Goal: Task Accomplishment & Management: Use online tool/utility

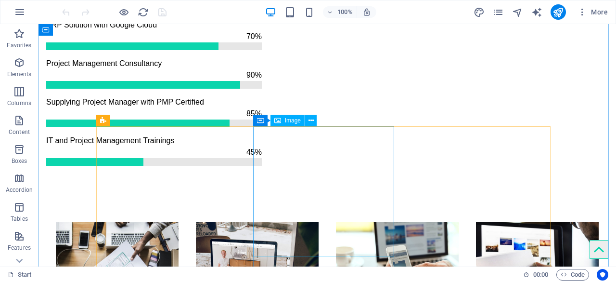
scroll to position [1011, 0]
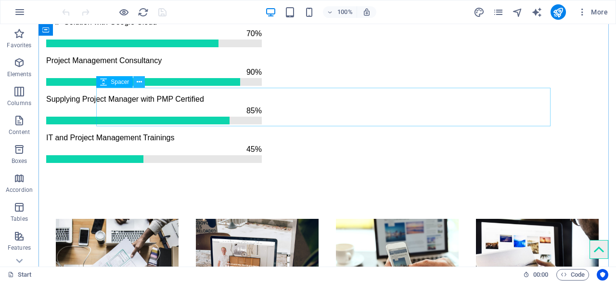
click at [138, 86] on icon at bounding box center [139, 82] width 5 height 10
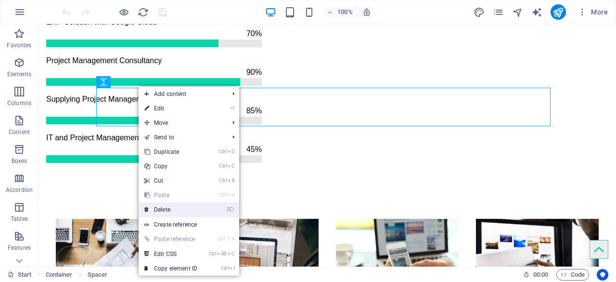
click at [189, 209] on link "⌦ Delete" at bounding box center [171, 209] width 65 height 14
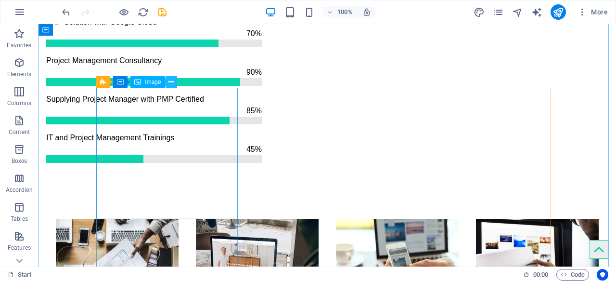
click at [170, 85] on icon at bounding box center [171, 82] width 5 height 10
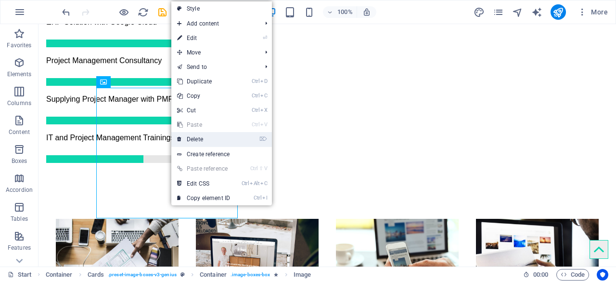
click at [221, 135] on link "⌦ Delete" at bounding box center [203, 139] width 65 height 14
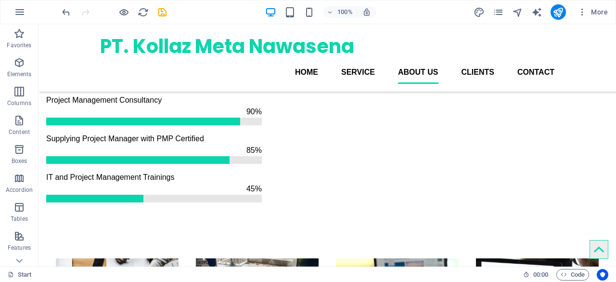
scroll to position [915, 0]
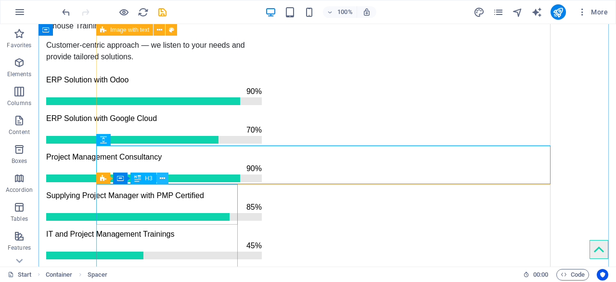
click at [166, 177] on button at bounding box center [163, 178] width 12 height 12
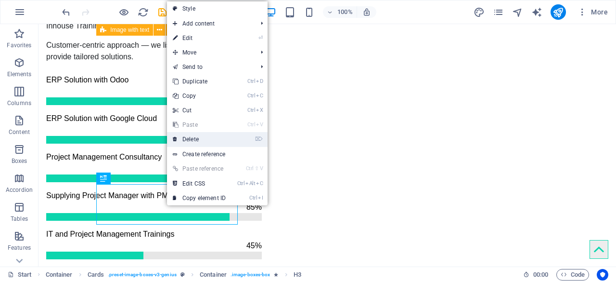
click at [206, 137] on link "⌦ Delete" at bounding box center [199, 139] width 65 height 14
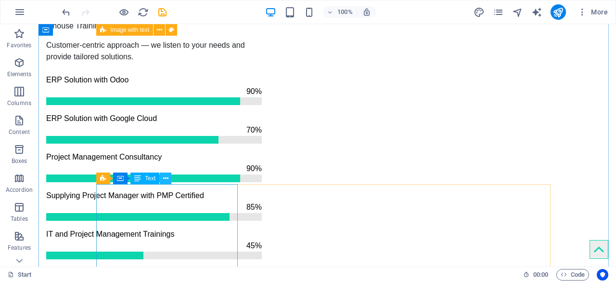
click at [168, 177] on icon at bounding box center [165, 178] width 5 height 10
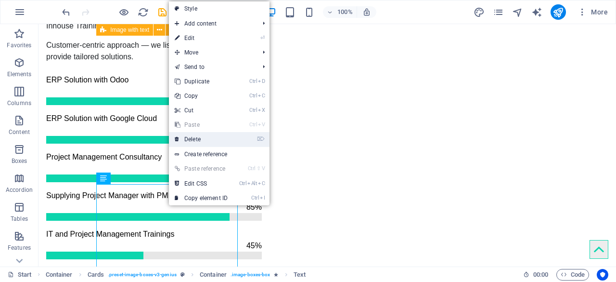
click at [195, 141] on link "⌦ Delete" at bounding box center [201, 139] width 65 height 14
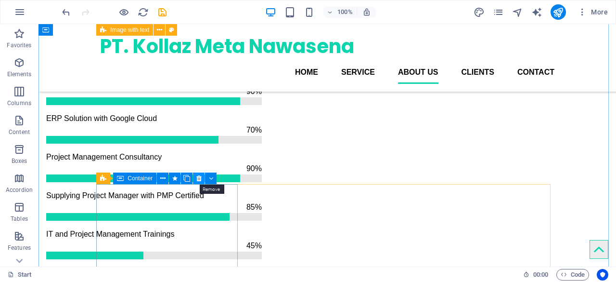
click at [202, 179] on button at bounding box center [199, 178] width 12 height 12
click at [171, 182] on icon at bounding box center [171, 178] width 5 height 10
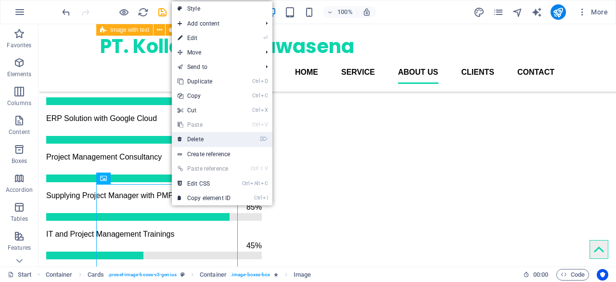
click at [210, 136] on link "⌦ Delete" at bounding box center [204, 139] width 65 height 14
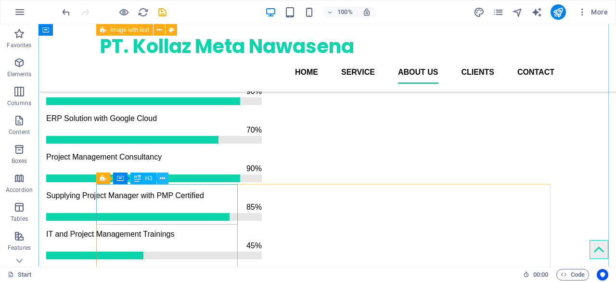
click at [166, 181] on button at bounding box center [163, 178] width 12 height 12
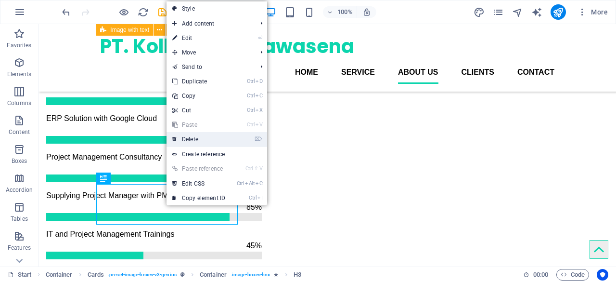
click at [211, 140] on link "⌦ Delete" at bounding box center [199, 139] width 65 height 14
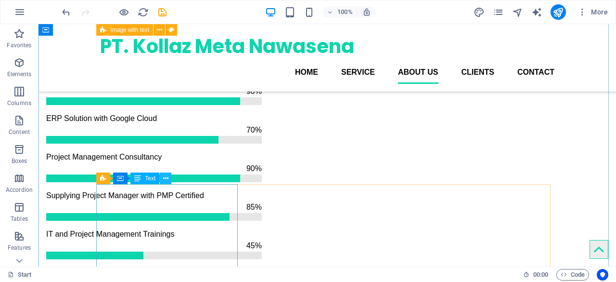
click at [169, 181] on button at bounding box center [166, 178] width 12 height 12
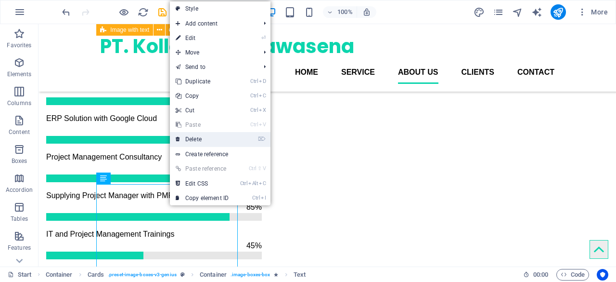
click at [213, 143] on link "⌦ Delete" at bounding box center [202, 139] width 65 height 14
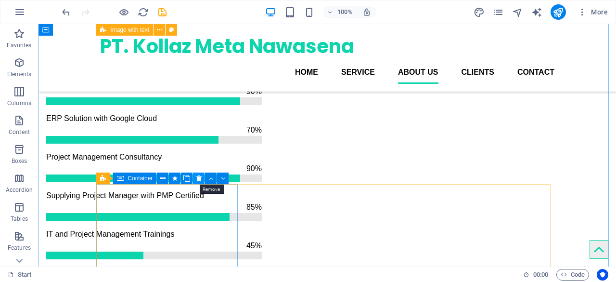
click at [199, 176] on icon at bounding box center [198, 178] width 5 height 10
click at [170, 179] on icon at bounding box center [171, 178] width 5 height 10
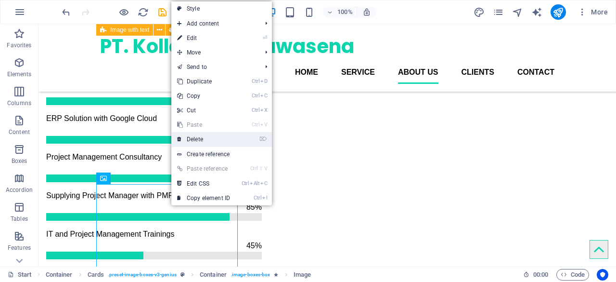
click at [209, 141] on link "⌦ Delete" at bounding box center [203, 139] width 65 height 14
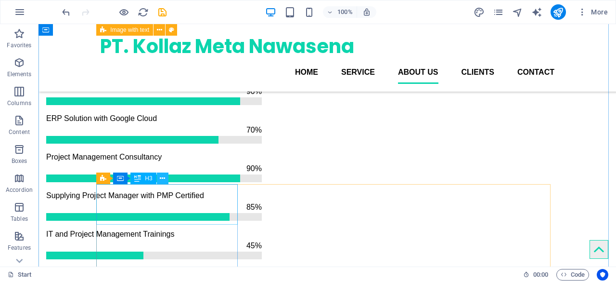
click at [161, 175] on icon at bounding box center [162, 178] width 5 height 10
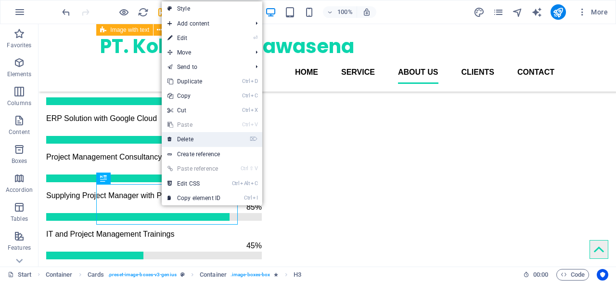
click at [213, 135] on link "⌦ Delete" at bounding box center [194, 139] width 65 height 14
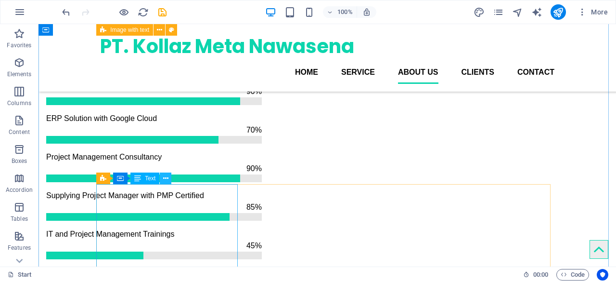
click at [165, 182] on icon at bounding box center [165, 178] width 5 height 10
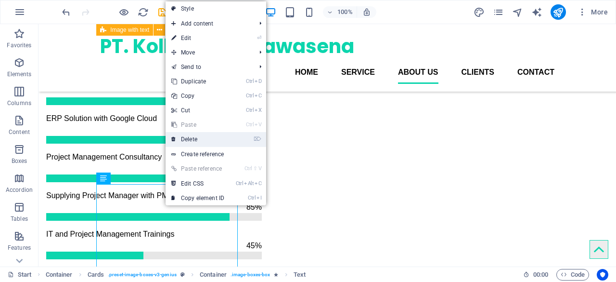
click at [212, 138] on link "⌦ Delete" at bounding box center [198, 139] width 65 height 14
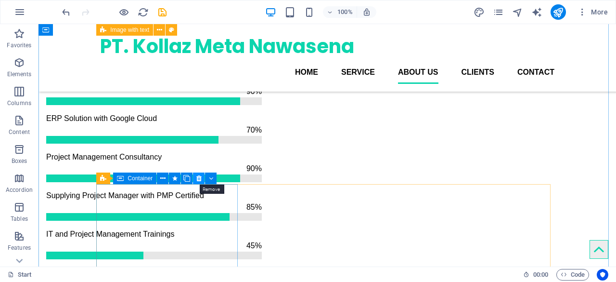
click at [202, 179] on button at bounding box center [199, 178] width 12 height 12
click at [172, 178] on icon at bounding box center [171, 178] width 5 height 10
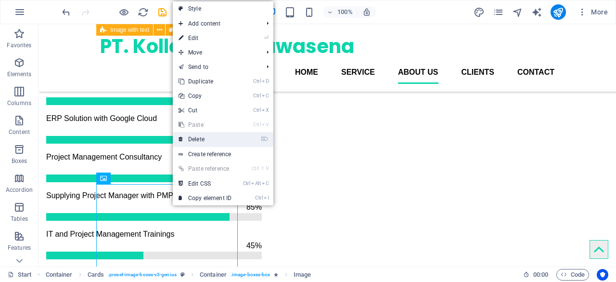
click at [226, 141] on link "⌦ Delete" at bounding box center [205, 139] width 65 height 14
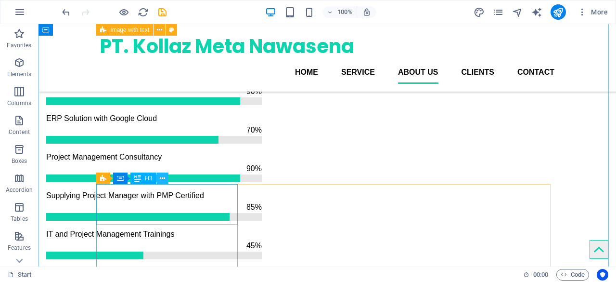
click at [161, 179] on icon at bounding box center [162, 178] width 5 height 10
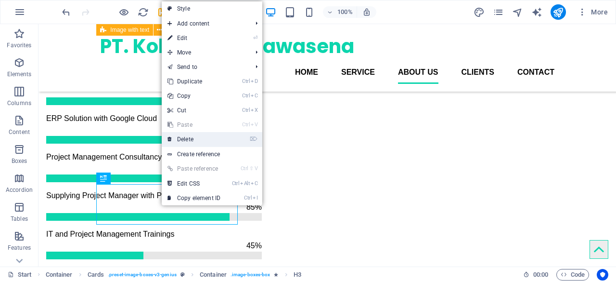
click at [222, 141] on link "⌦ Delete" at bounding box center [194, 139] width 65 height 14
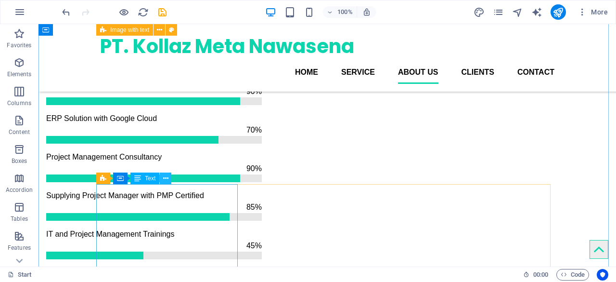
click at [170, 179] on button at bounding box center [166, 178] width 12 height 12
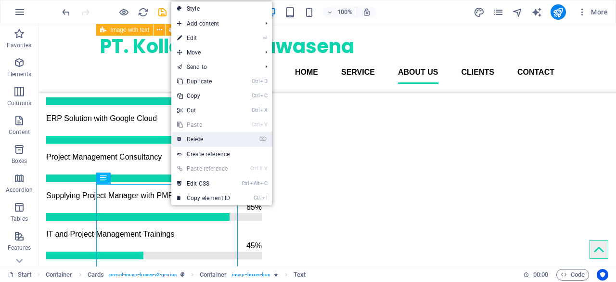
click at [210, 140] on link "⌦ Delete" at bounding box center [203, 139] width 65 height 14
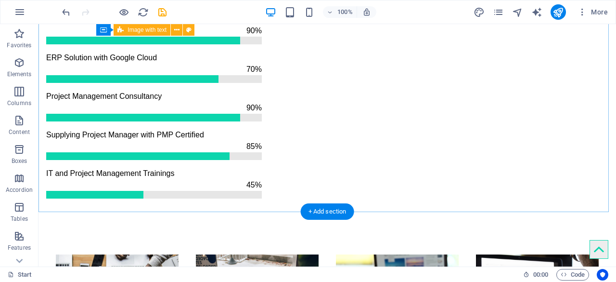
scroll to position [963, 0]
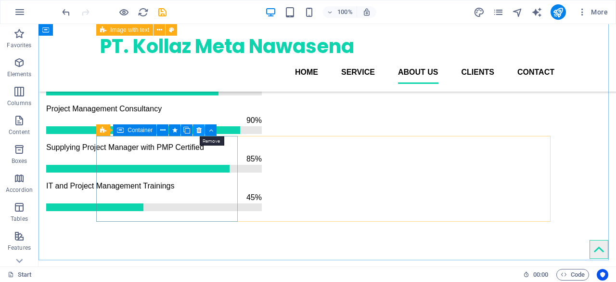
click at [195, 133] on button at bounding box center [199, 130] width 12 height 12
click at [200, 131] on icon at bounding box center [198, 130] width 5 height 10
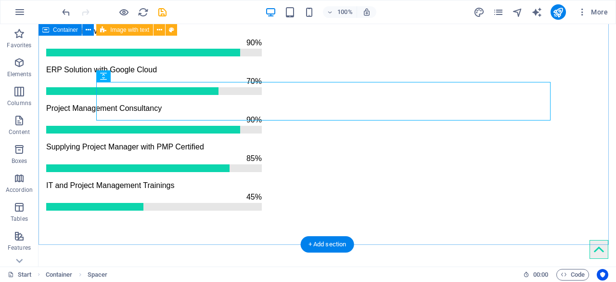
scroll to position [1011, 0]
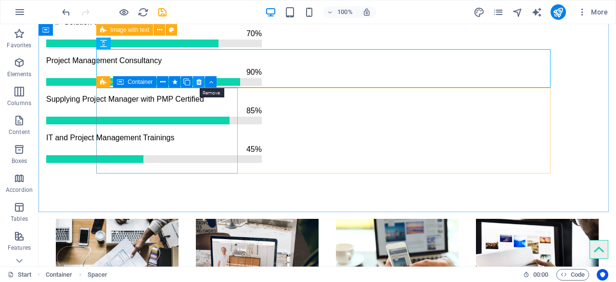
click at [200, 82] on icon at bounding box center [198, 82] width 5 height 10
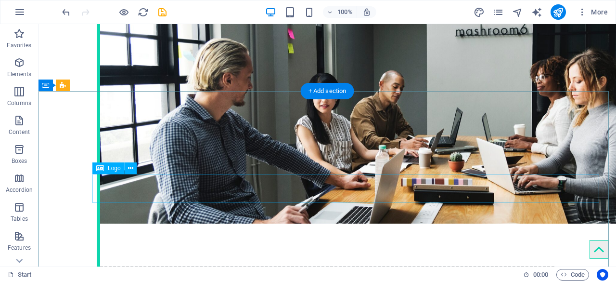
scroll to position [1430, 0]
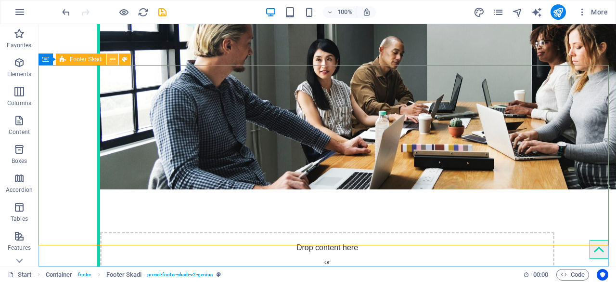
click at [114, 62] on icon at bounding box center [112, 59] width 5 height 10
click at [88, 60] on icon at bounding box center [88, 59] width 5 height 10
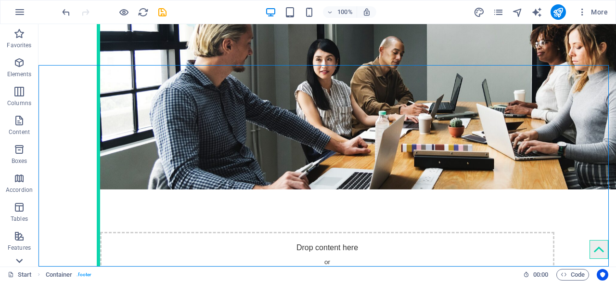
click at [18, 258] on icon at bounding box center [19, 260] width 13 height 13
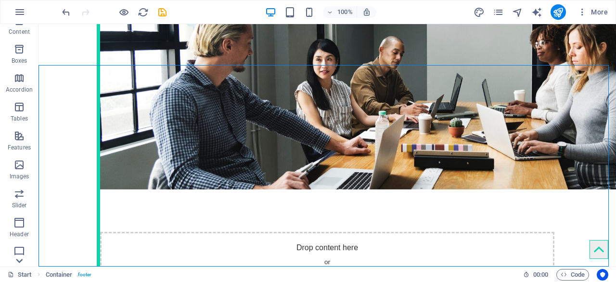
scroll to position [191, 0]
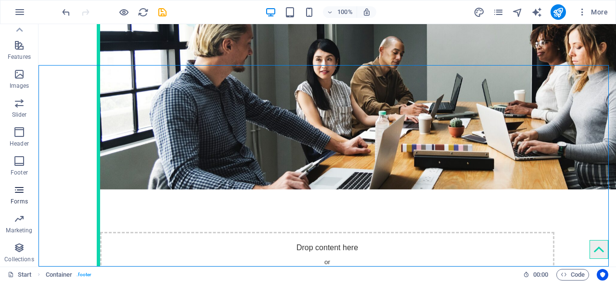
click at [17, 189] on icon "button" at bounding box center [19, 190] width 12 height 12
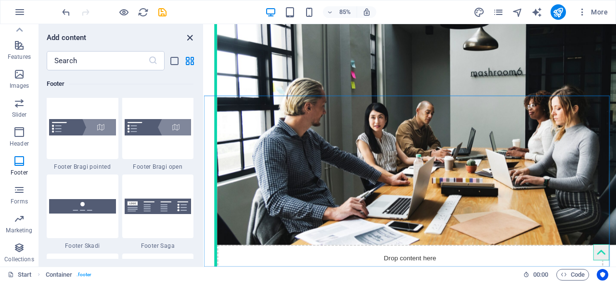
click at [191, 37] on icon "close panel" at bounding box center [189, 37] width 11 height 11
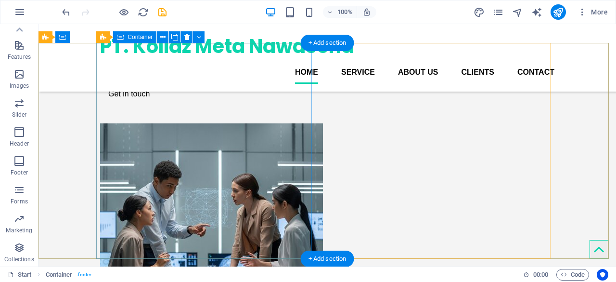
scroll to position [0, 0]
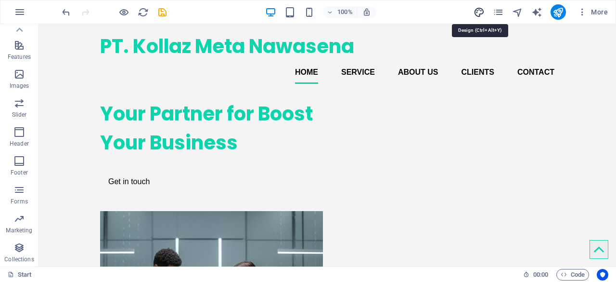
click at [483, 12] on icon "design" at bounding box center [479, 12] width 11 height 11
select select "px"
select select "400"
select select "px"
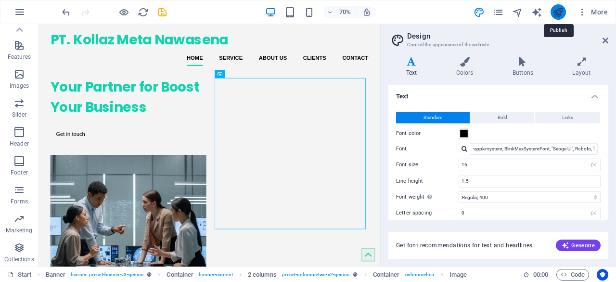
click at [558, 15] on icon "publish" at bounding box center [558, 12] width 11 height 11
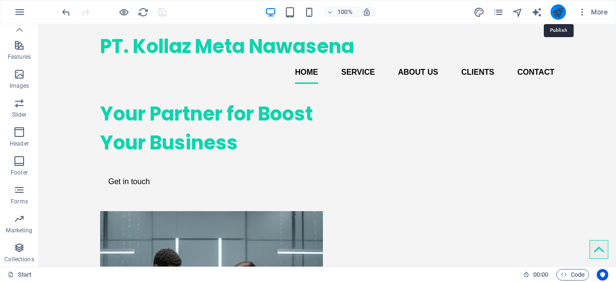
click at [558, 15] on icon "publish" at bounding box center [558, 12] width 11 height 11
